Goal: Task Accomplishment & Management: Use online tool/utility

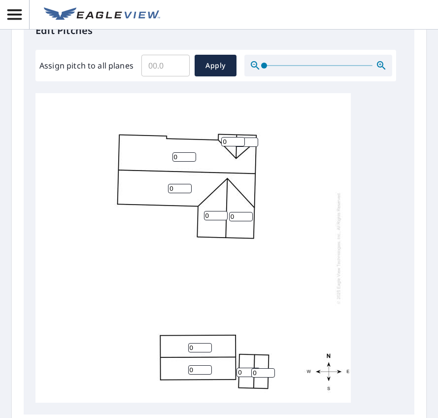
scroll to position [345, 0]
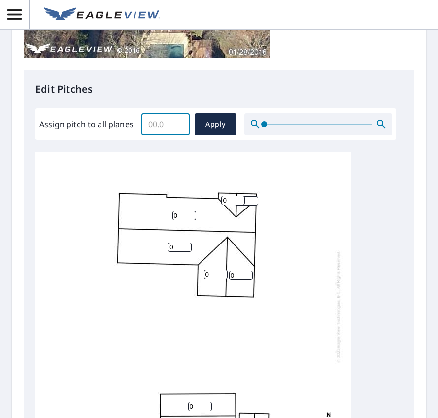
click at [162, 127] on input "Assign pitch to all planes" at bounding box center [165, 124] width 48 height 28
type input "4"
click at [213, 126] on span "Apply" at bounding box center [215, 124] width 26 height 12
type input "4"
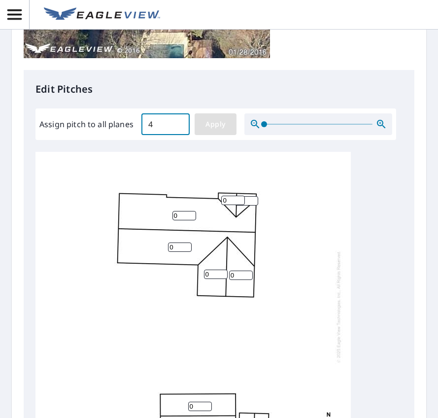
type input "4"
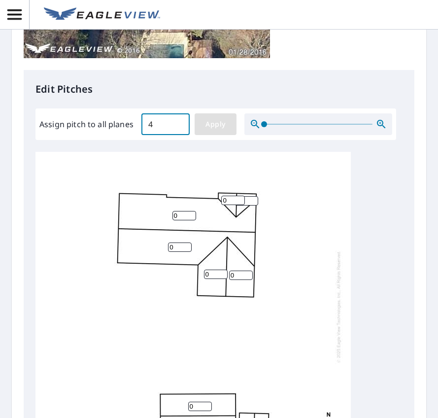
type input "4"
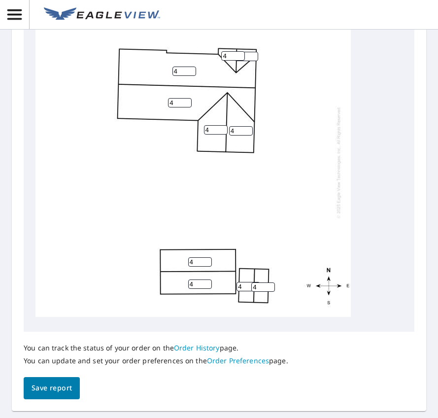
scroll to position [492, 0]
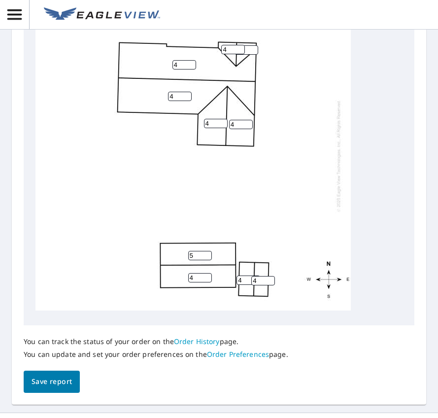
click at [205, 260] on input "5" at bounding box center [200, 255] width 24 height 9
drag, startPoint x: 193, startPoint y: 276, endPoint x: 183, endPoint y: 277, distance: 9.9
click at [183, 277] on div "4 4 4 5 4 4 4 4 4 4" at bounding box center [192, 155] width 315 height 309
type input "0"
click at [196, 282] on input "4" at bounding box center [200, 277] width 24 height 9
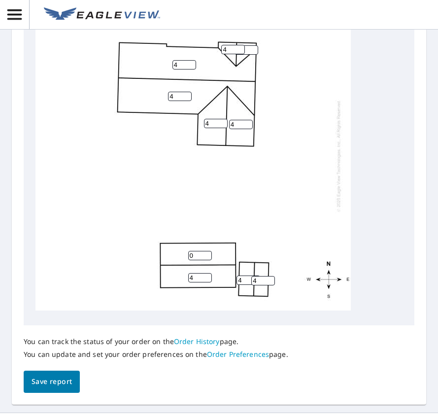
drag, startPoint x: 196, startPoint y: 298, endPoint x: 186, endPoint y: 302, distance: 10.8
click at [186, 302] on div "4 4 4 0 4 4 4 4 4 4" at bounding box center [192, 155] width 315 height 309
type input "0"
click at [242, 285] on input "4" at bounding box center [248, 279] width 24 height 9
drag, startPoint x: 242, startPoint y: 300, endPoint x: 231, endPoint y: 301, distance: 10.8
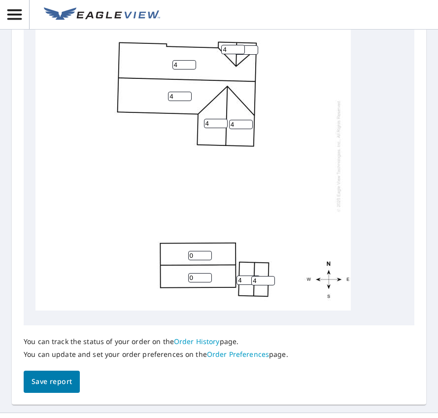
click at [231, 301] on div "4 4 0 0 4 4 4 4 4 4" at bounding box center [192, 155] width 315 height 309
type input "0"
click at [258, 285] on input "4" at bounding box center [263, 280] width 24 height 9
drag, startPoint x: 258, startPoint y: 303, endPoint x: 252, endPoint y: 304, distance: 6.1
click at [252, 285] on input "4" at bounding box center [263, 280] width 24 height 9
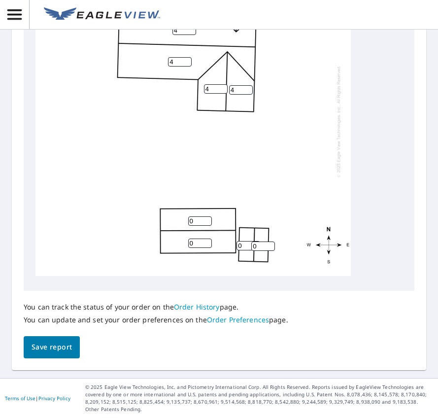
scroll to position [556, 0]
type input "0"
click at [57, 343] on span "Save report" at bounding box center [52, 347] width 40 height 12
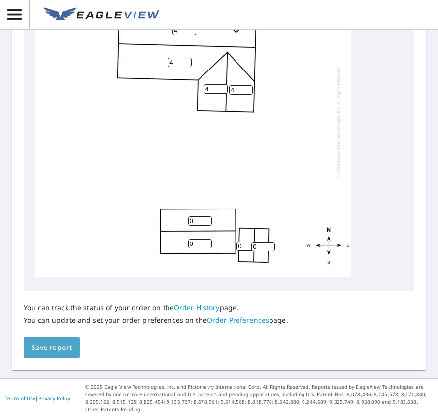
click at [63, 347] on span "Save report" at bounding box center [52, 347] width 40 height 12
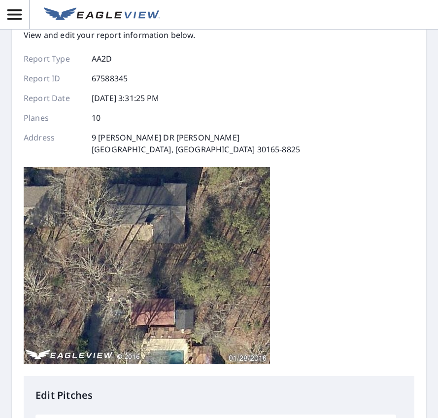
scroll to position [1, 0]
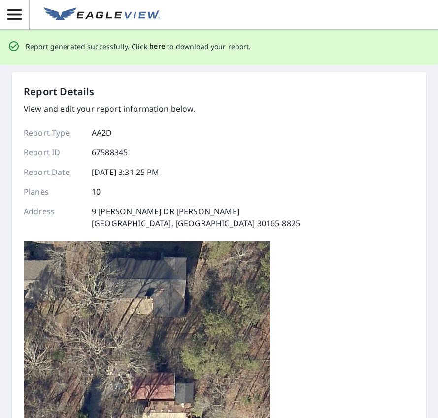
click at [158, 48] on span "here" at bounding box center [157, 46] width 16 height 12
